Goal: Information Seeking & Learning: Learn about a topic

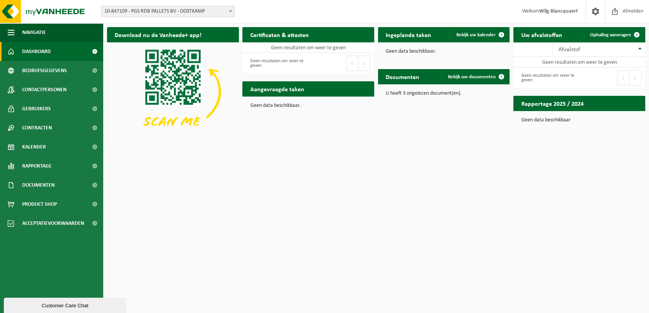
drag, startPoint x: 138, startPoint y: 16, endPoint x: 154, endPoint y: 13, distance: 17.0
click at [138, 16] on span "10-847109 - PGS RDB PALLETS BV - OOSTKAMP" at bounding box center [167, 11] width 133 height 11
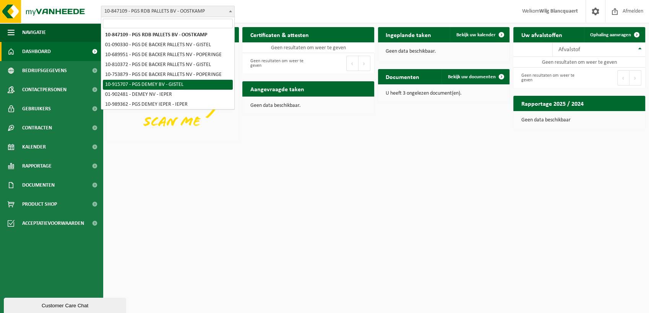
scroll to position [170, 0]
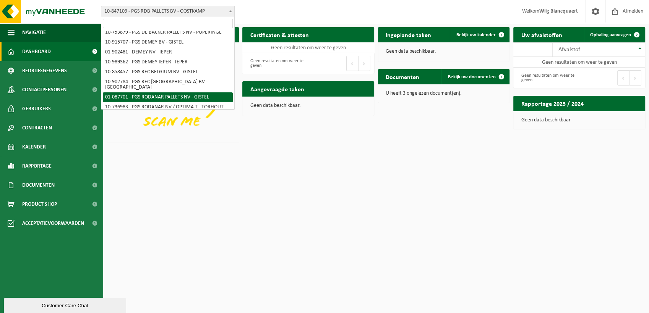
select select "712"
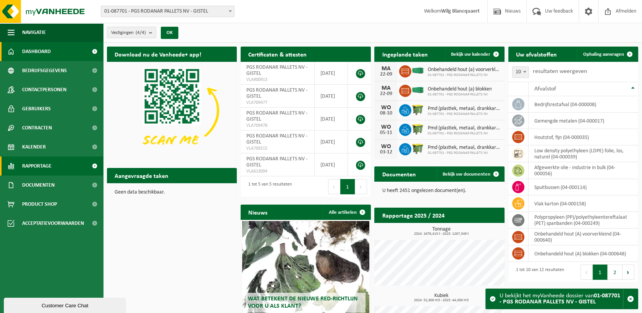
click at [31, 169] on span "Rapportage" at bounding box center [36, 166] width 29 height 19
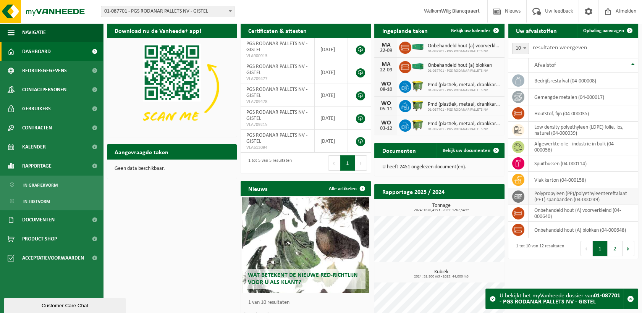
scroll to position [3, 0]
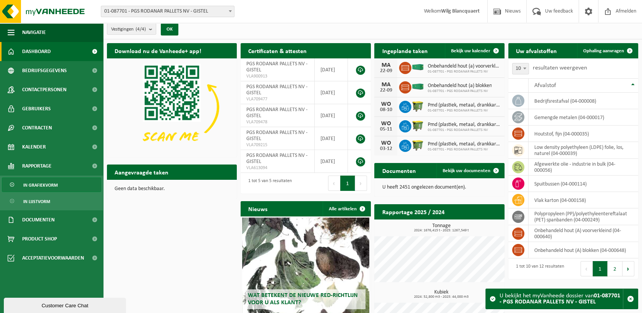
click at [49, 186] on span "In grafiekvorm" at bounding box center [40, 185] width 34 height 15
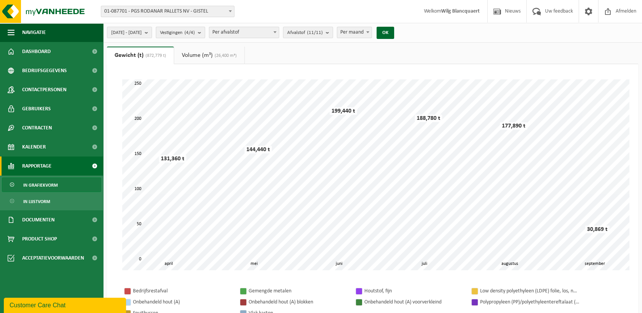
click at [195, 31] on count "(4/4)" at bounding box center [190, 32] width 10 height 5
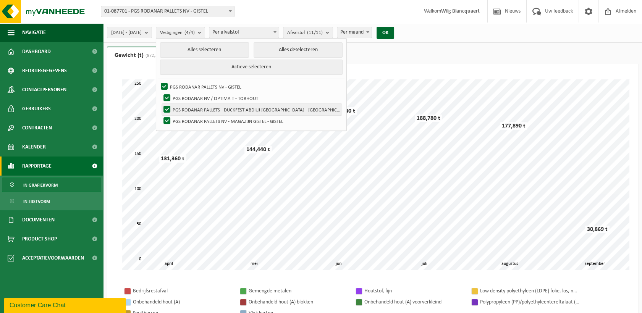
click at [184, 109] on label "PGS RODANAR PALLETS - DUCKFEST ABDIUJ [GEOGRAPHIC_DATA] - [GEOGRAPHIC_DATA]" at bounding box center [252, 109] width 180 height 11
click at [161, 104] on input "PGS RODANAR PALLETS - DUCKFEST ABDIUJ [GEOGRAPHIC_DATA] - [GEOGRAPHIC_DATA]" at bounding box center [161, 104] width 0 height 0
checkbox input "false"
click at [184, 119] on label "PGS RODANAR PALLETS NV - MAGAZIJN GISTEL - GISTEL" at bounding box center [252, 120] width 180 height 11
click at [161, 115] on input "PGS RODANAR PALLETS NV - MAGAZIJN GISTEL - GISTEL" at bounding box center [161, 115] width 0 height 0
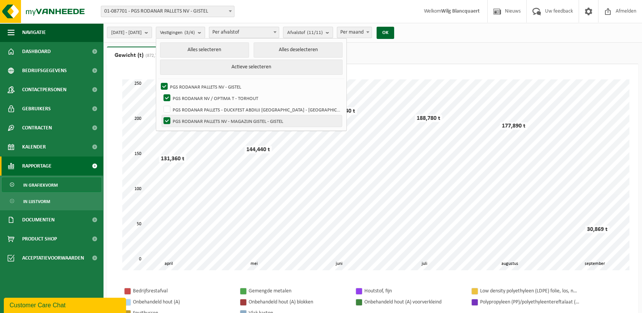
checkbox input "false"
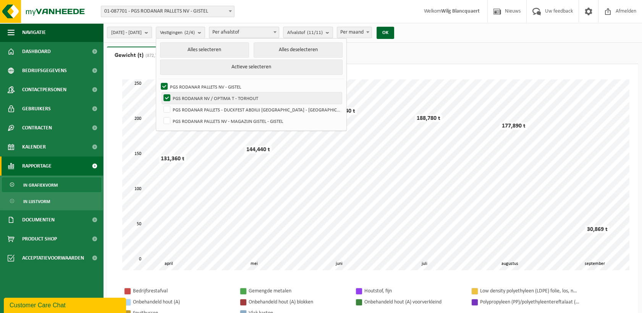
click at [184, 96] on label "PGS RODANAR NV / OPTIMA T - TORHOUT" at bounding box center [252, 97] width 180 height 11
click at [161, 92] on input "PGS RODANAR NV / OPTIMA T - TORHOUT" at bounding box center [161, 92] width 0 height 0
checkbox input "false"
click at [394, 27] on button "OK" at bounding box center [386, 33] width 18 height 12
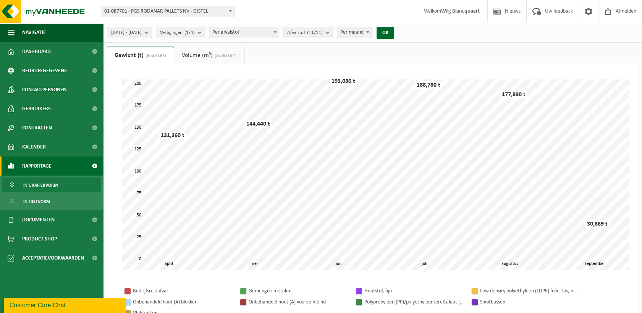
click at [267, 36] on span "Per afvalstof" at bounding box center [244, 32] width 70 height 11
select select "3"
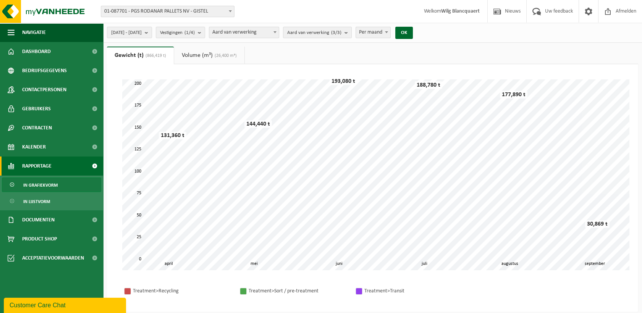
click at [214, 55] on link "Volume (m³) (26,400 m³)" at bounding box center [209, 56] width 70 height 18
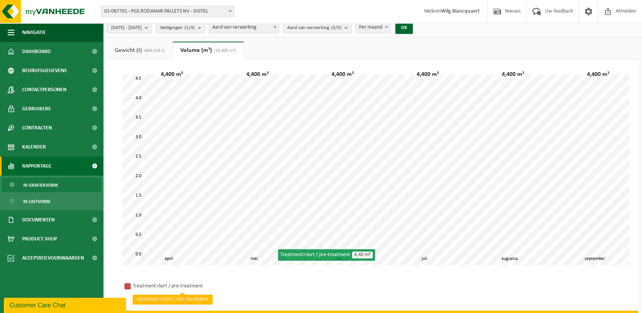
scroll to position [6, 0]
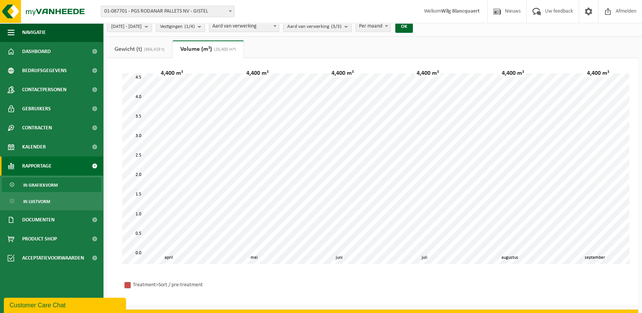
click at [137, 50] on link "Gewicht (t) (866,419 t)" at bounding box center [139, 50] width 65 height 18
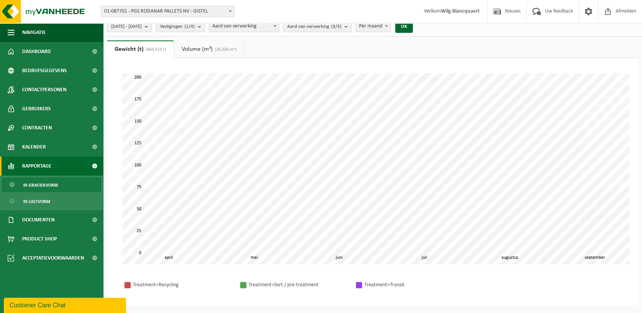
scroll to position [0, 0]
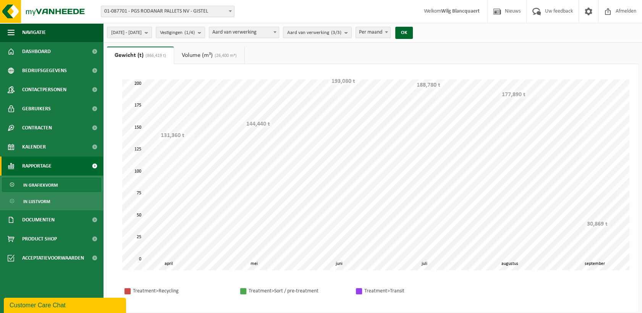
click at [264, 34] on span "Aard van verwerking" at bounding box center [244, 32] width 70 height 11
